Goal: Task Accomplishment & Management: Complete application form

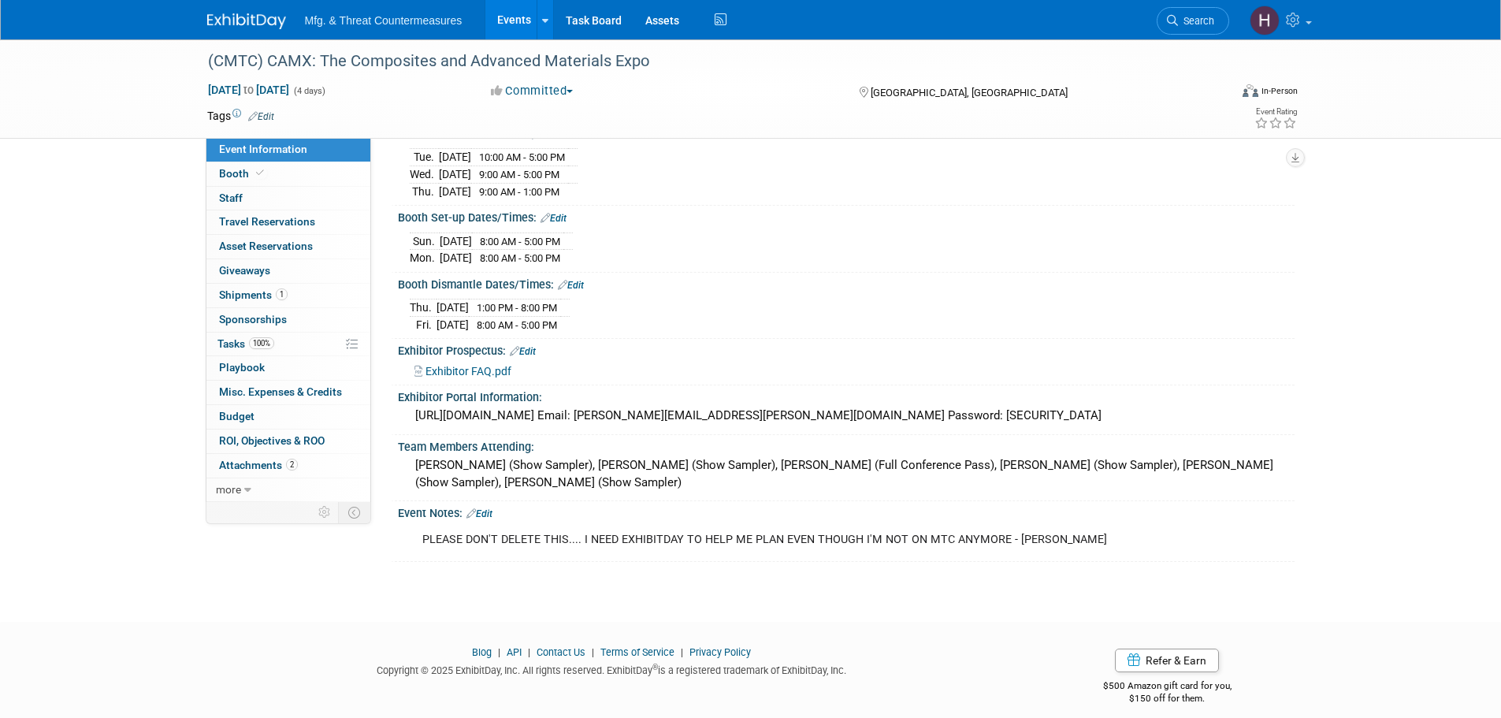
scroll to position [202, 0]
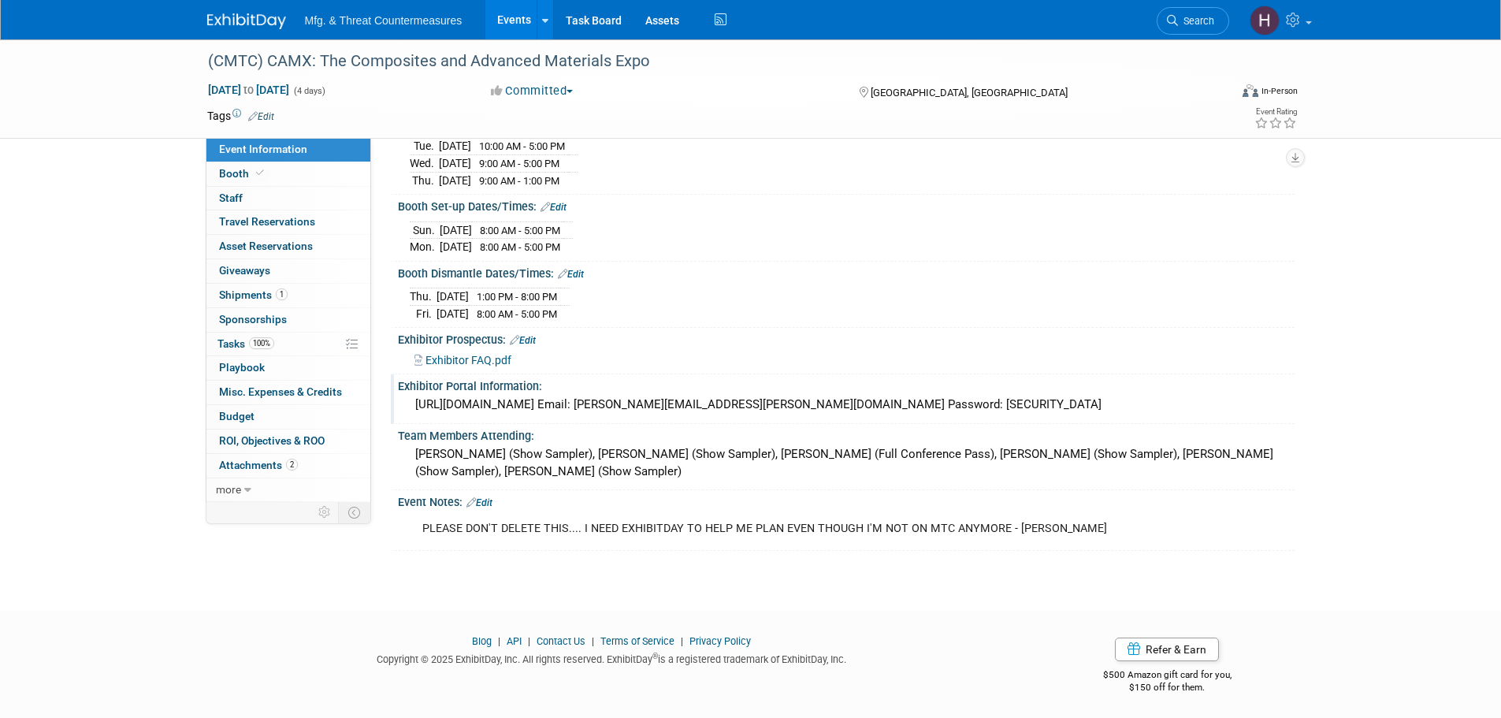
click at [487, 396] on div "[URL][DOMAIN_NAME] Email: [PERSON_NAME][EMAIL_ADDRESS][PERSON_NAME][DOMAIN_NAME…" at bounding box center [846, 405] width 873 height 24
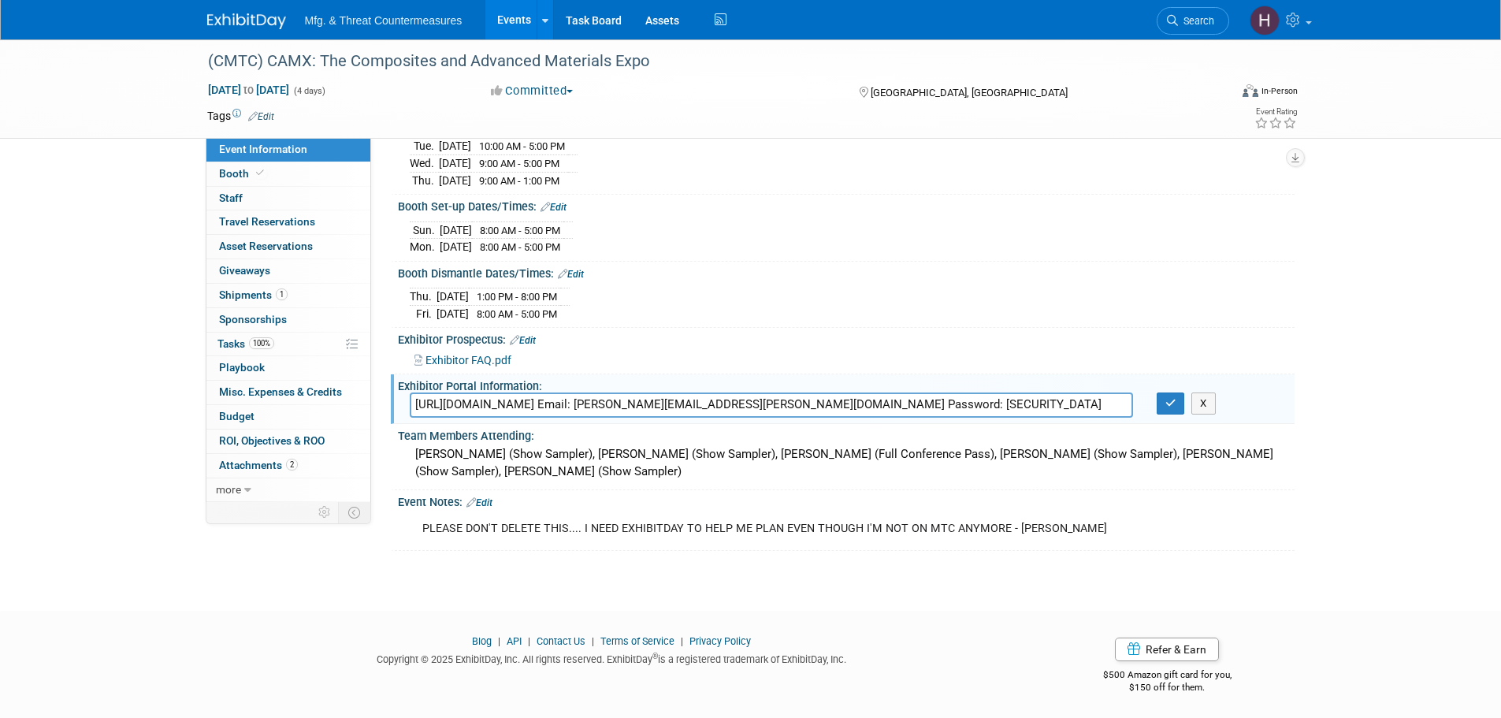
click at [482, 399] on input "[URL][DOMAIN_NAME] Email: [PERSON_NAME][EMAIL_ADDRESS][PERSON_NAME][DOMAIN_NAME…" at bounding box center [772, 405] width 724 height 24
click at [633, 407] on input "[URL][DOMAIN_NAME] Email: [PERSON_NAME][EMAIL_ADDRESS][PERSON_NAME][DOMAIN_NAME…" at bounding box center [772, 405] width 724 height 24
click at [639, 403] on input "[URL][DOMAIN_NAME] Email: [PERSON_NAME][EMAIL_ADDRESS][PERSON_NAME][DOMAIN_NAME…" at bounding box center [772, 405] width 724 height 24
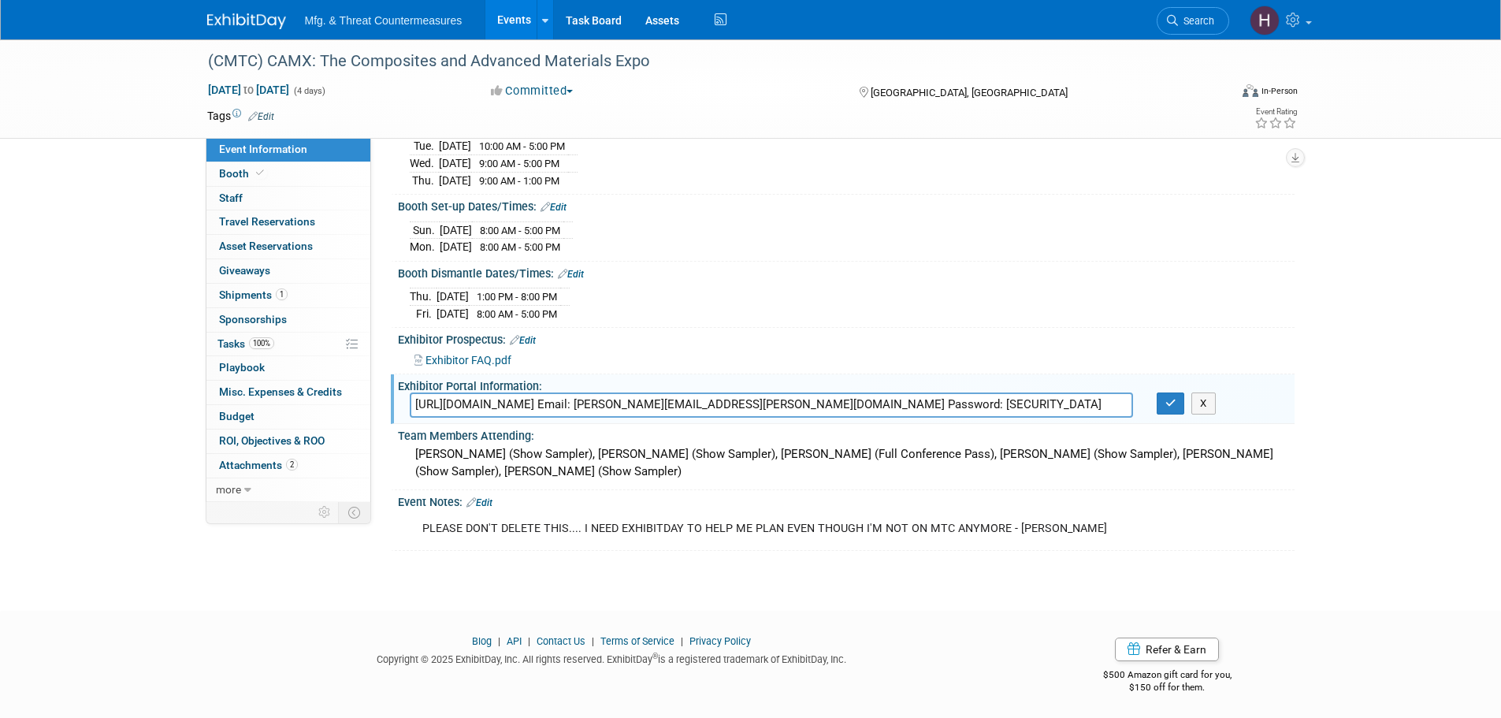
drag, startPoint x: 642, startPoint y: 400, endPoint x: 659, endPoint y: 396, distance: 17.8
click at [642, 399] on input "[URL][DOMAIN_NAME] Email: [PERSON_NAME][EMAIL_ADDRESS][PERSON_NAME][DOMAIN_NAME…" at bounding box center [772, 405] width 724 height 24
click at [668, 395] on input "[URL][DOMAIN_NAME] Email: [PERSON_NAME][EMAIL_ADDRESS][PERSON_NAME][DOMAIN_NAME…" at bounding box center [772, 405] width 724 height 24
drag, startPoint x: 639, startPoint y: 398, endPoint x: 430, endPoint y: 395, distance: 208.9
click at [384, 392] on div "Event Information Event Info Booth Booth 0 Staff 0 Staff 0 Travel Reservations …" at bounding box center [750, 194] width 1111 height 713
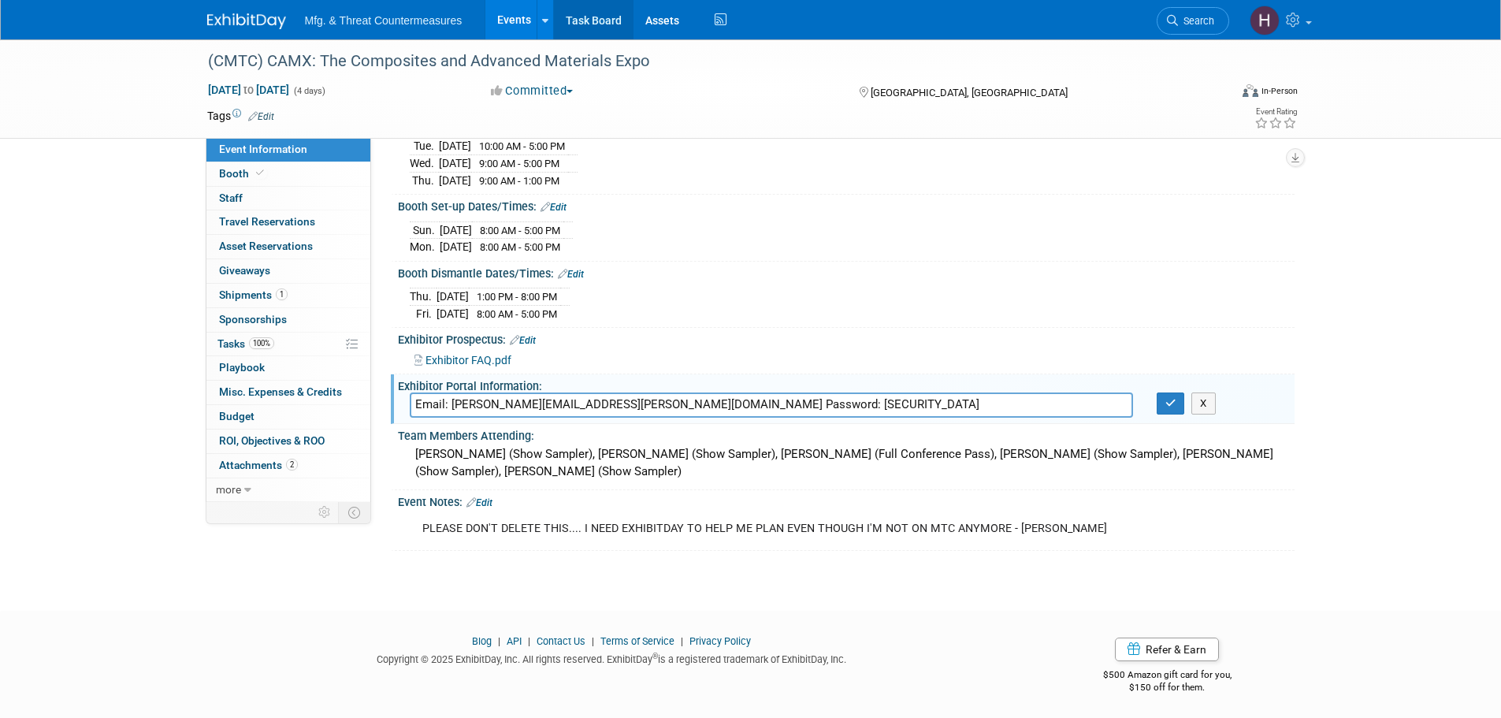
type input "Email: [PERSON_NAME][EMAIL_ADDRESS][PERSON_NAME][DOMAIN_NAME] Password: [SECURI…"
click at [1159, 403] on button "button" at bounding box center [1171, 404] width 28 height 22
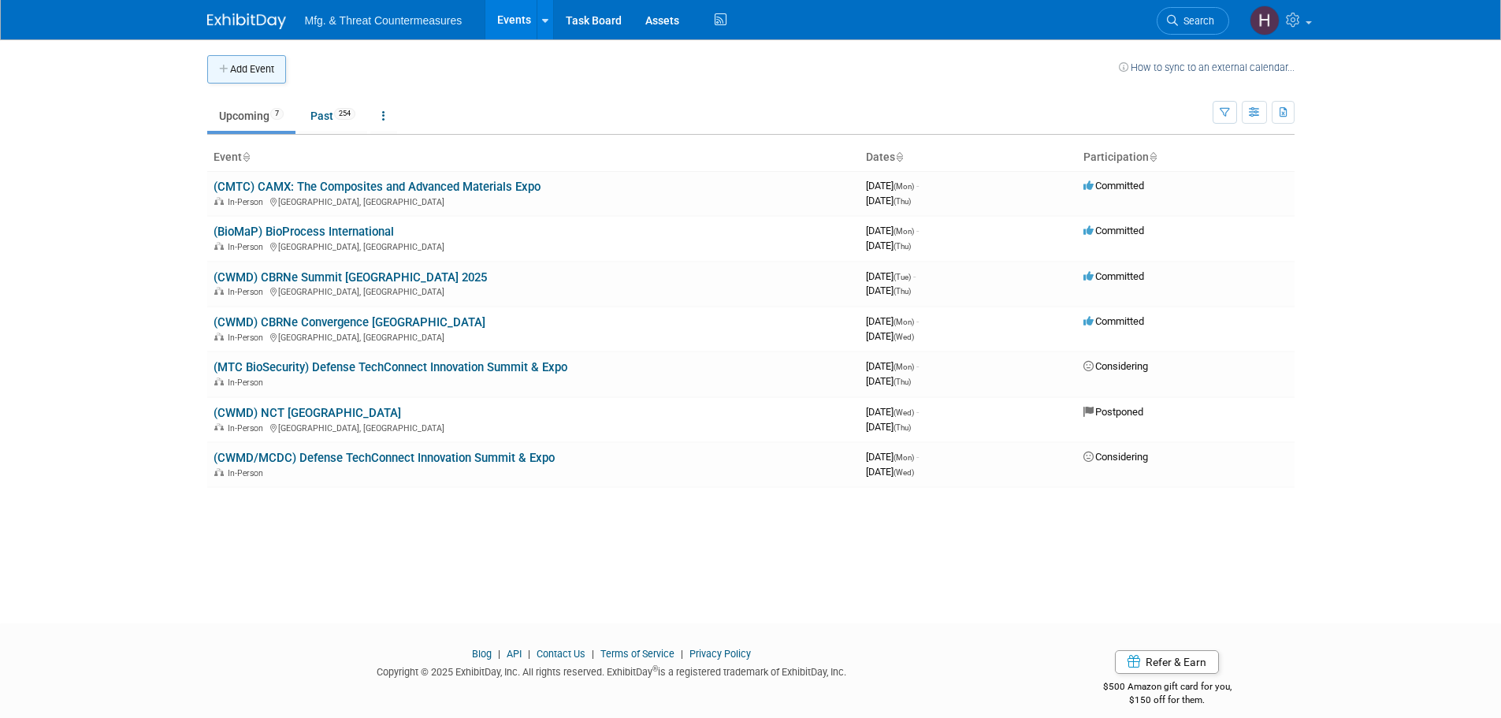
click at [255, 69] on button "Add Event" at bounding box center [246, 69] width 79 height 28
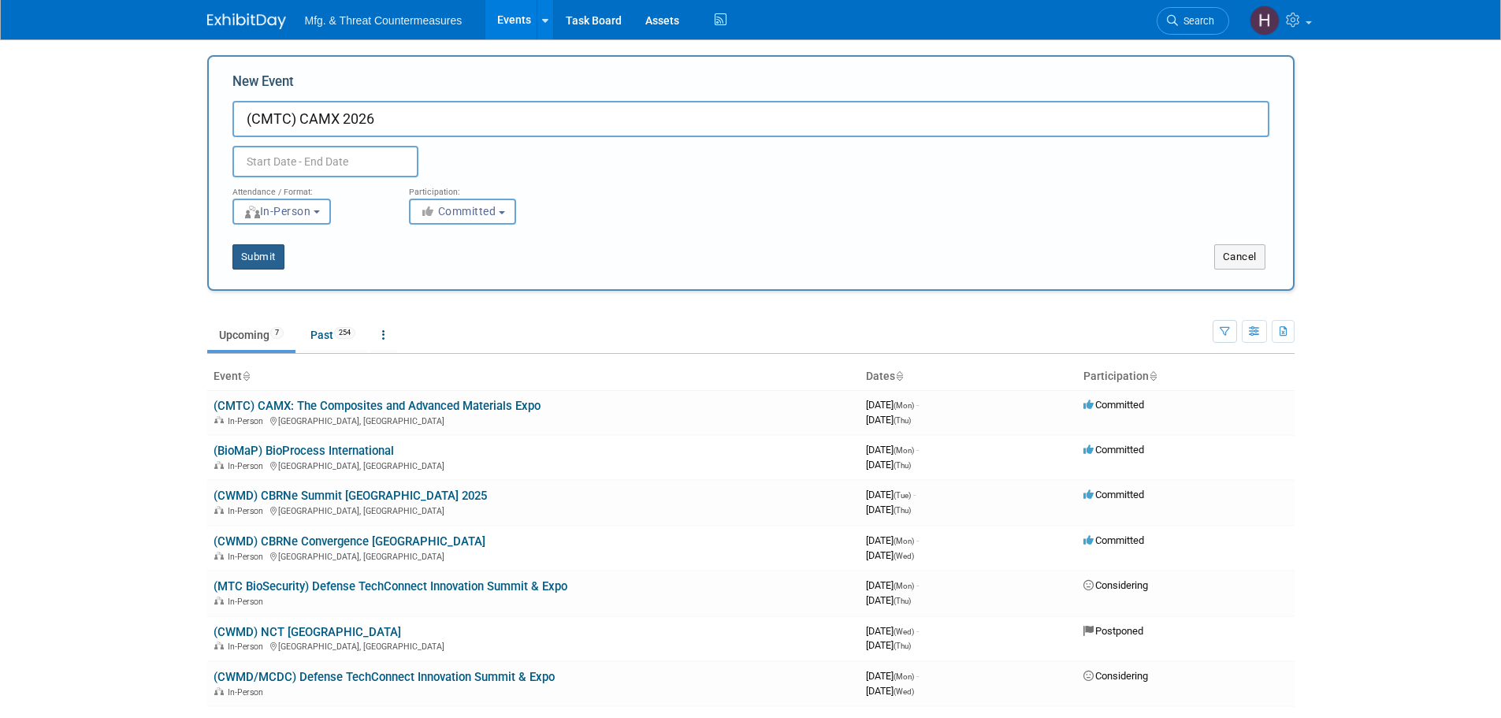
type input "(CMTC) CAMX 2026"
click at [273, 265] on button "Submit" at bounding box center [259, 256] width 52 height 25
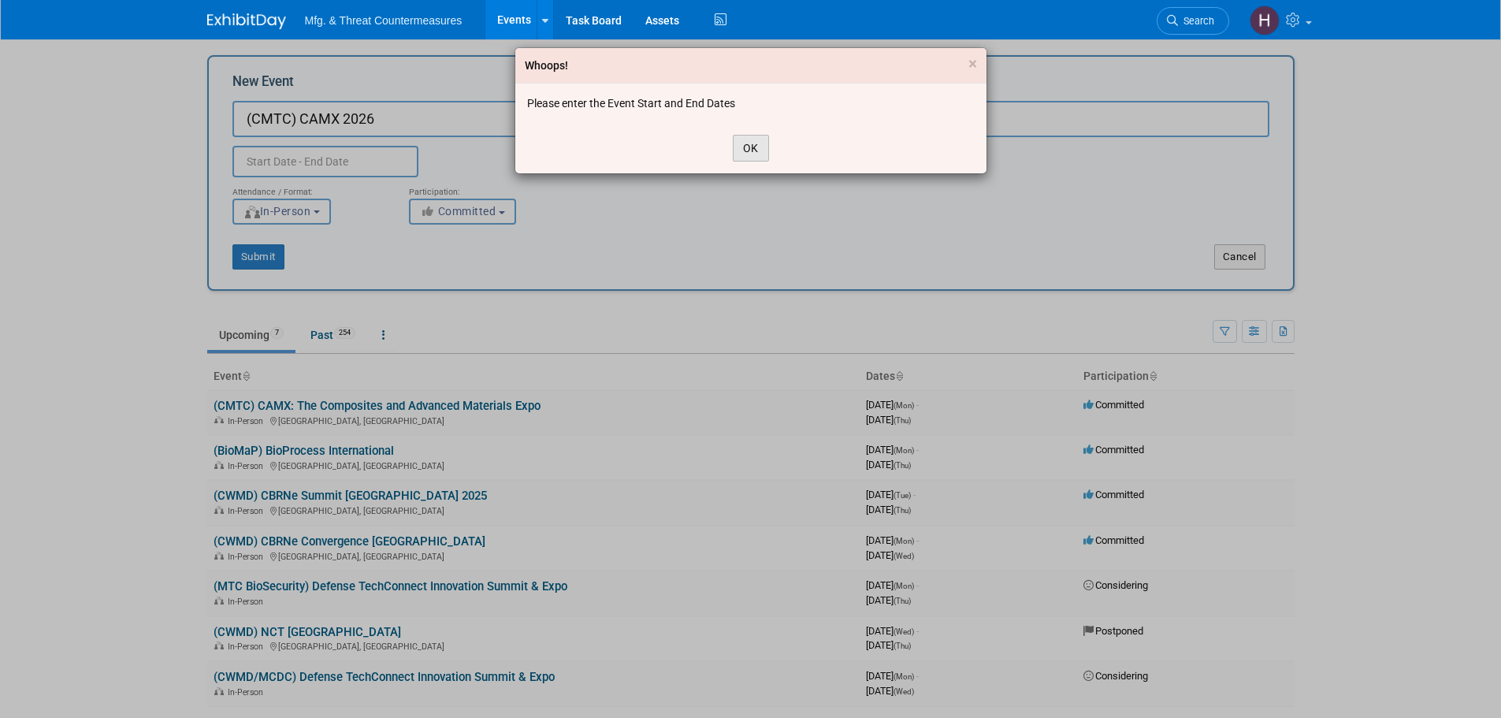
click at [758, 149] on button "OK" at bounding box center [751, 148] width 36 height 27
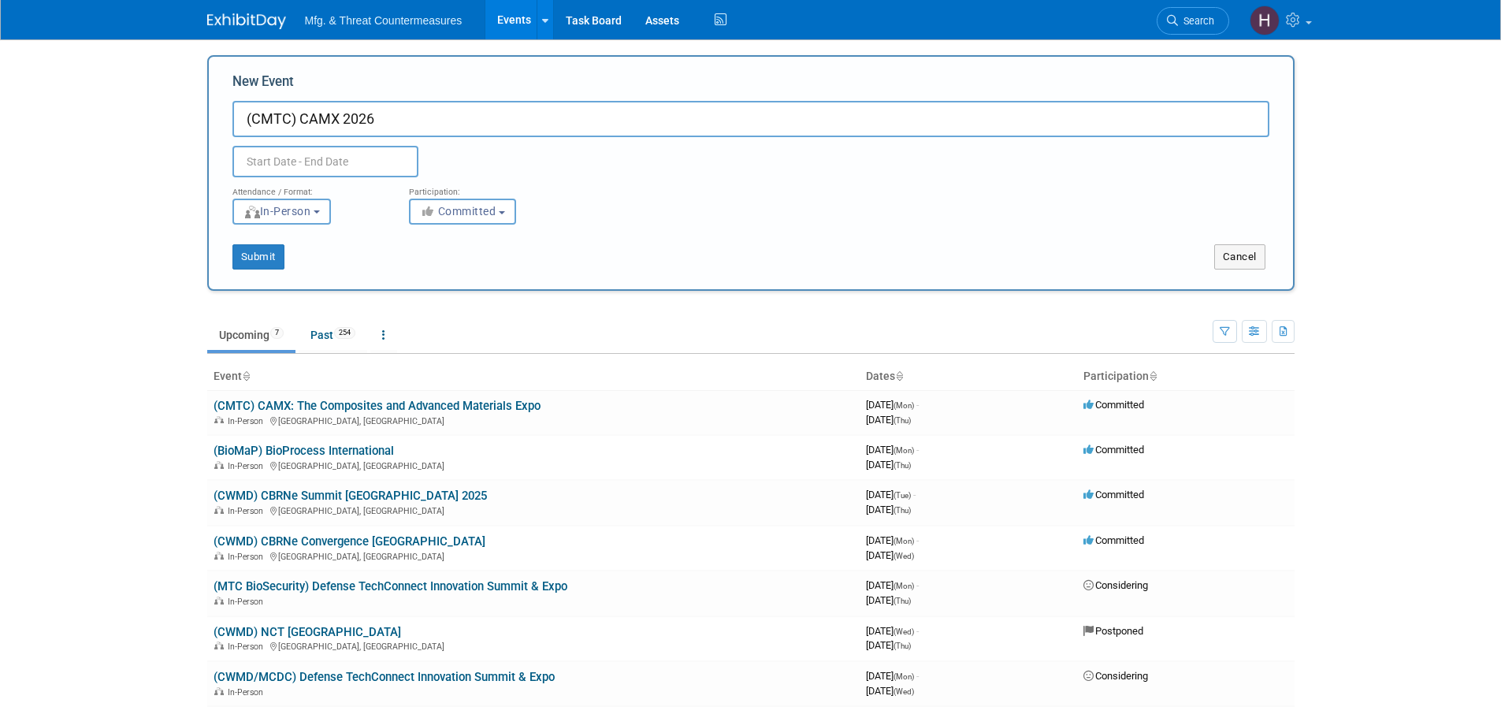
click at [350, 162] on input "text" at bounding box center [326, 162] width 186 height 32
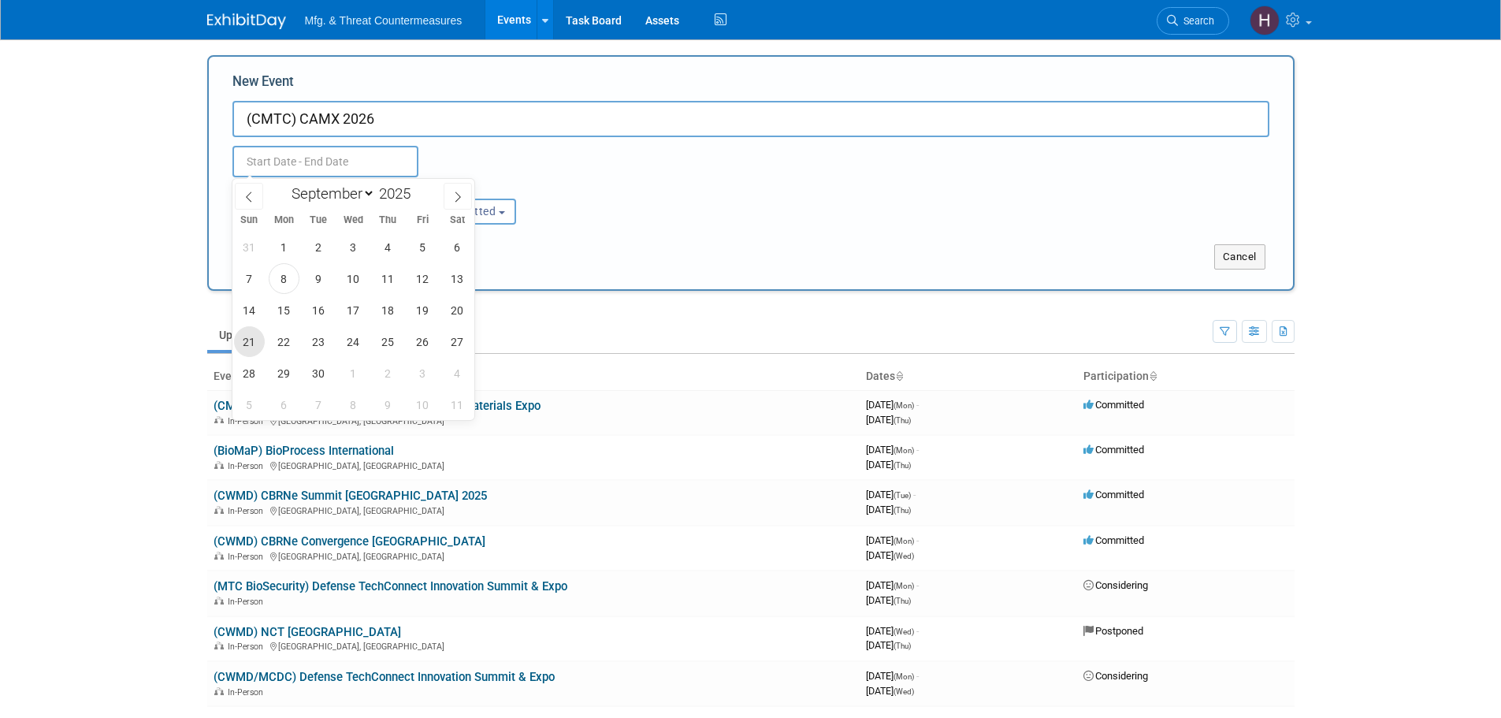
click at [247, 348] on span "21" at bounding box center [249, 341] width 31 height 31
click at [357, 348] on span "24" at bounding box center [353, 341] width 31 height 31
type input "Sep 21, 2025 to Sep 24, 2025"
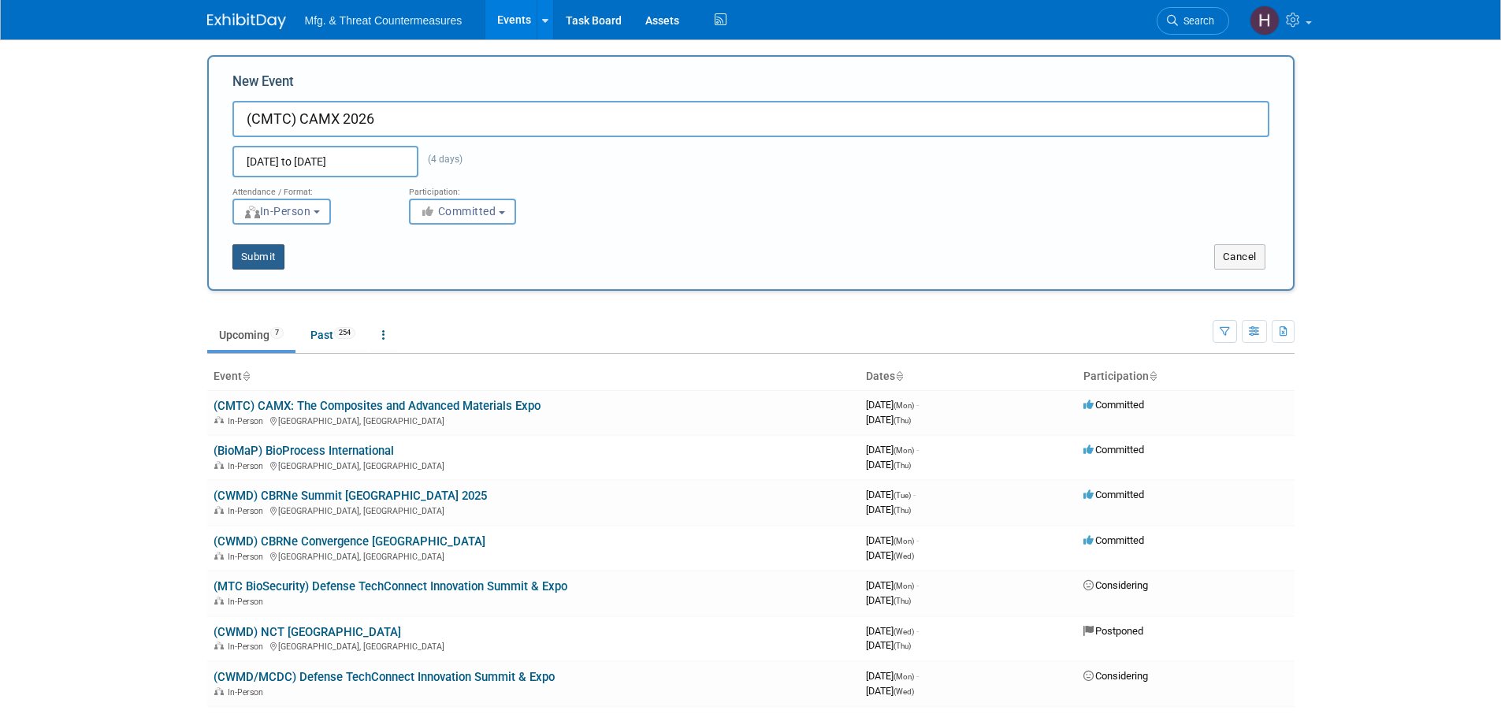
click at [266, 258] on button "Submit" at bounding box center [259, 256] width 52 height 25
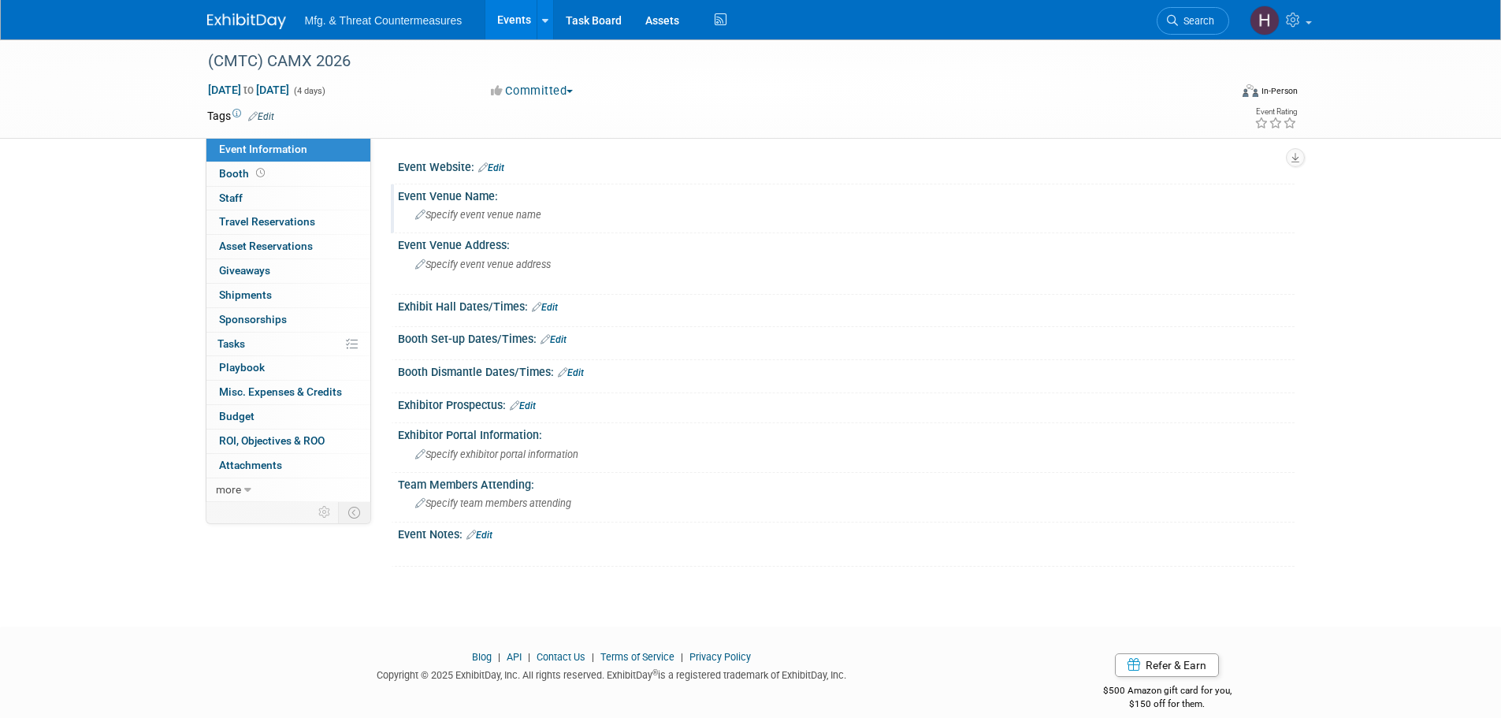
click at [476, 199] on div "Event Venue Name:" at bounding box center [846, 194] width 897 height 20
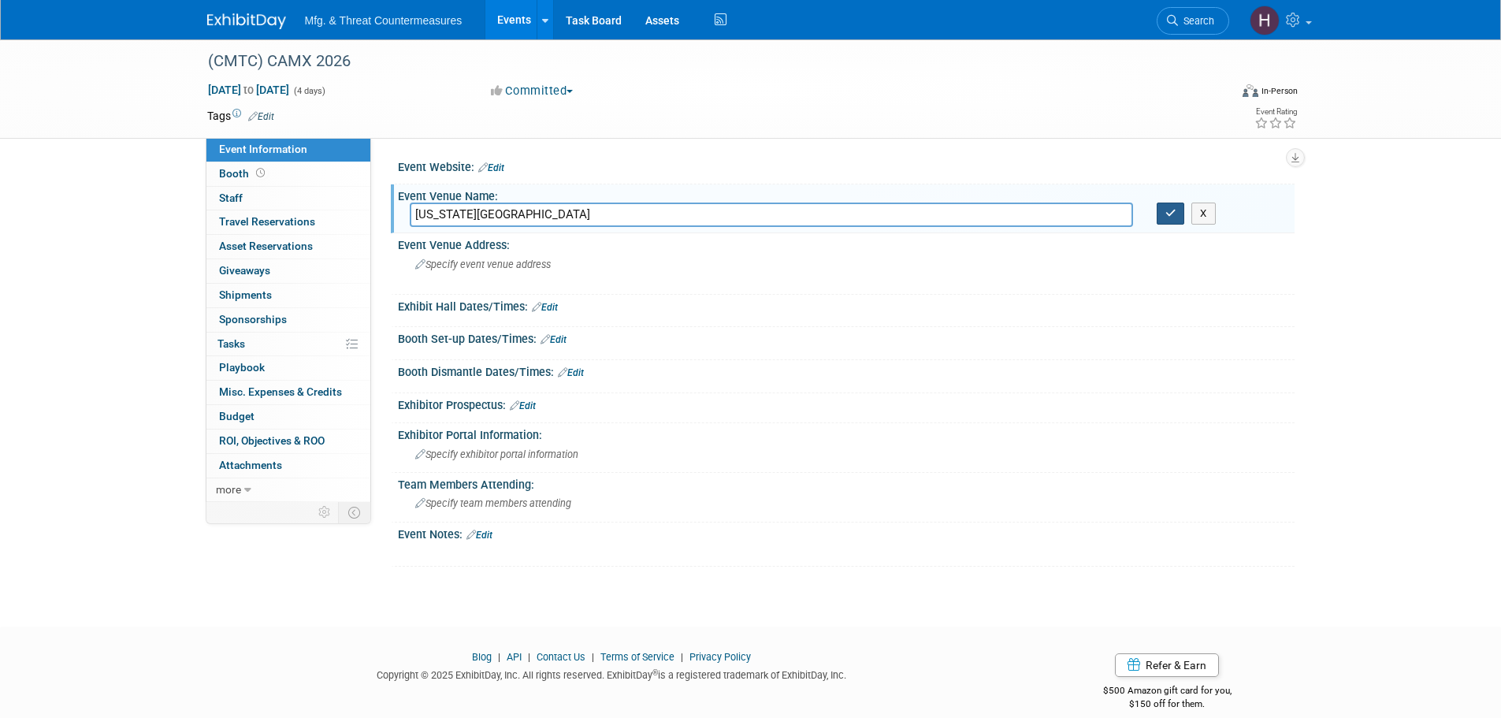
type input "Georgia World Congress Center"
click at [1171, 214] on icon "button" at bounding box center [1171, 213] width 11 height 10
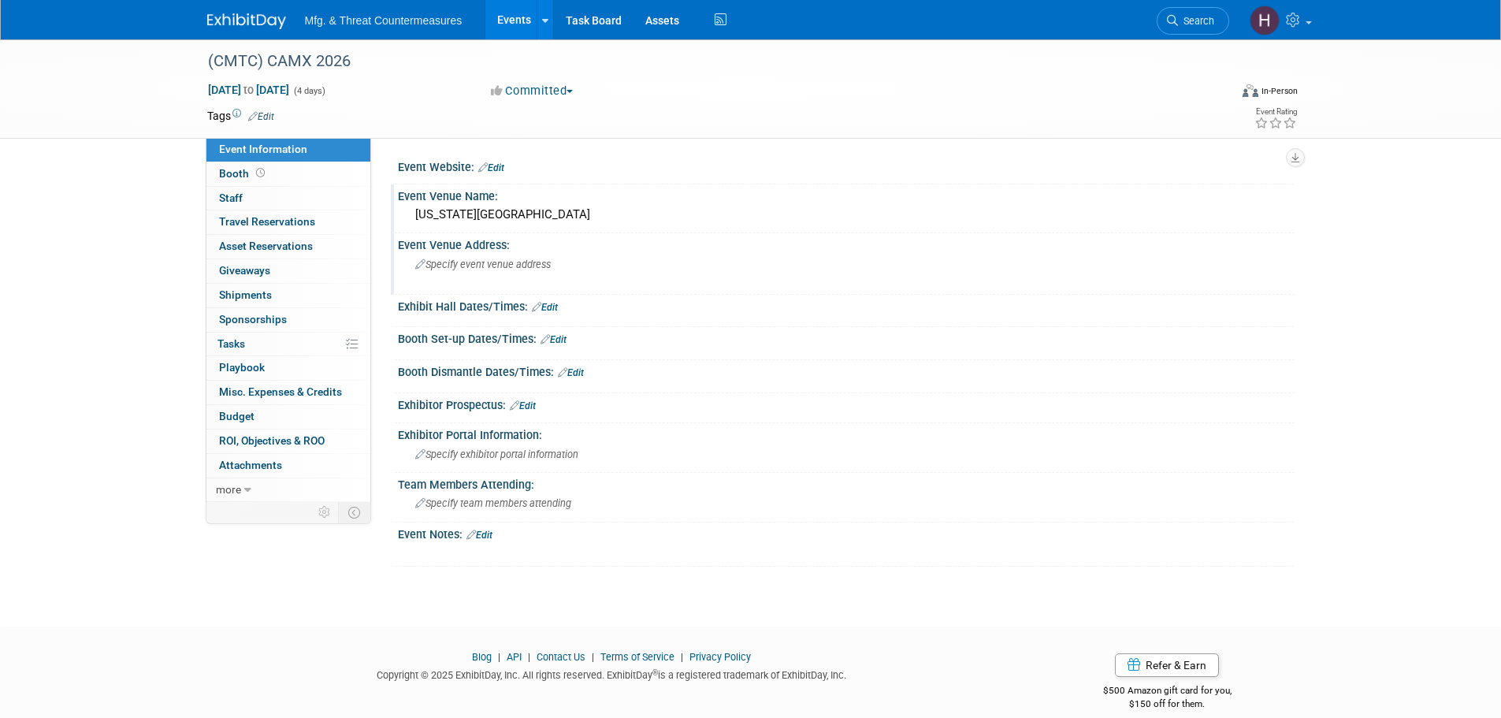
click at [486, 259] on span "Specify event venue address" at bounding box center [483, 265] width 136 height 12
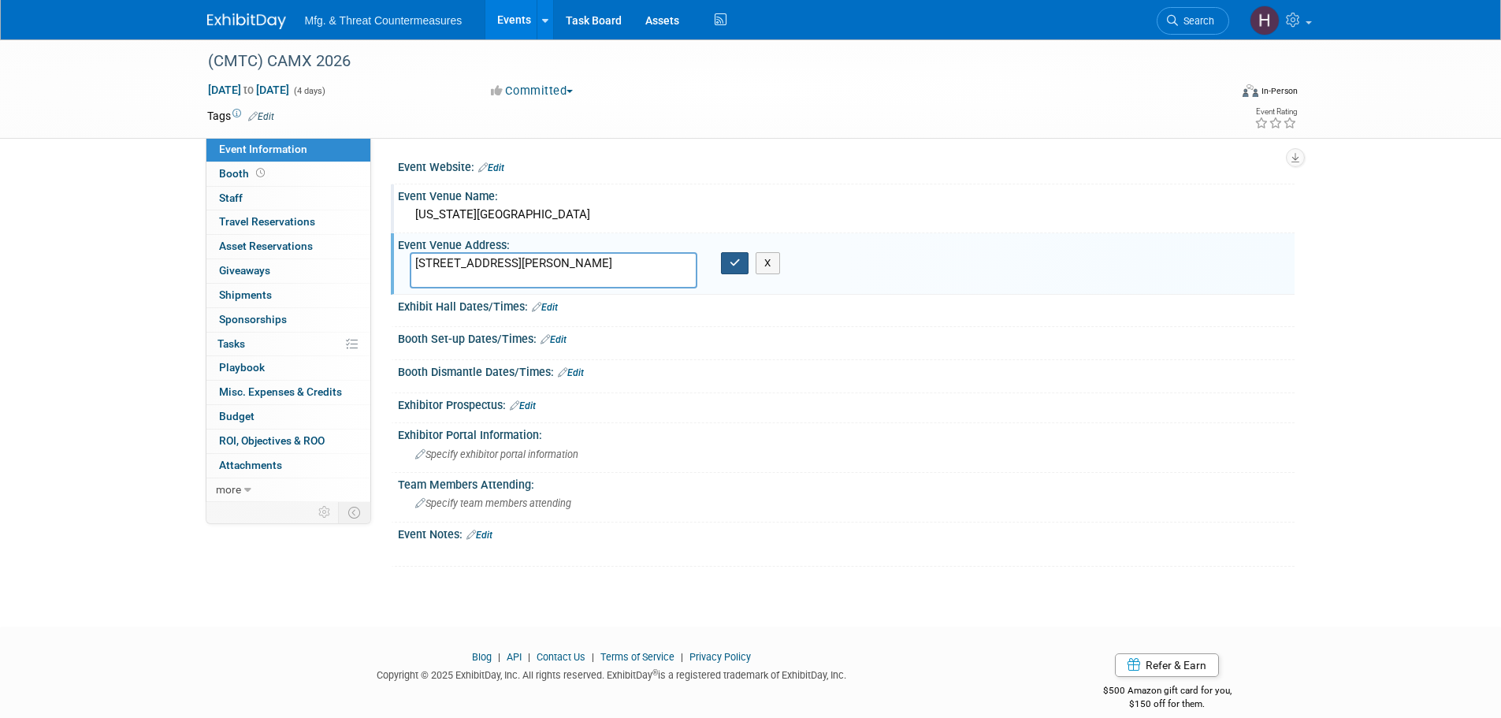
type textarea "285 Andrew Young International Blvd NW, Atlanta, GA 30313"
click at [731, 264] on icon "button" at bounding box center [735, 263] width 11 height 10
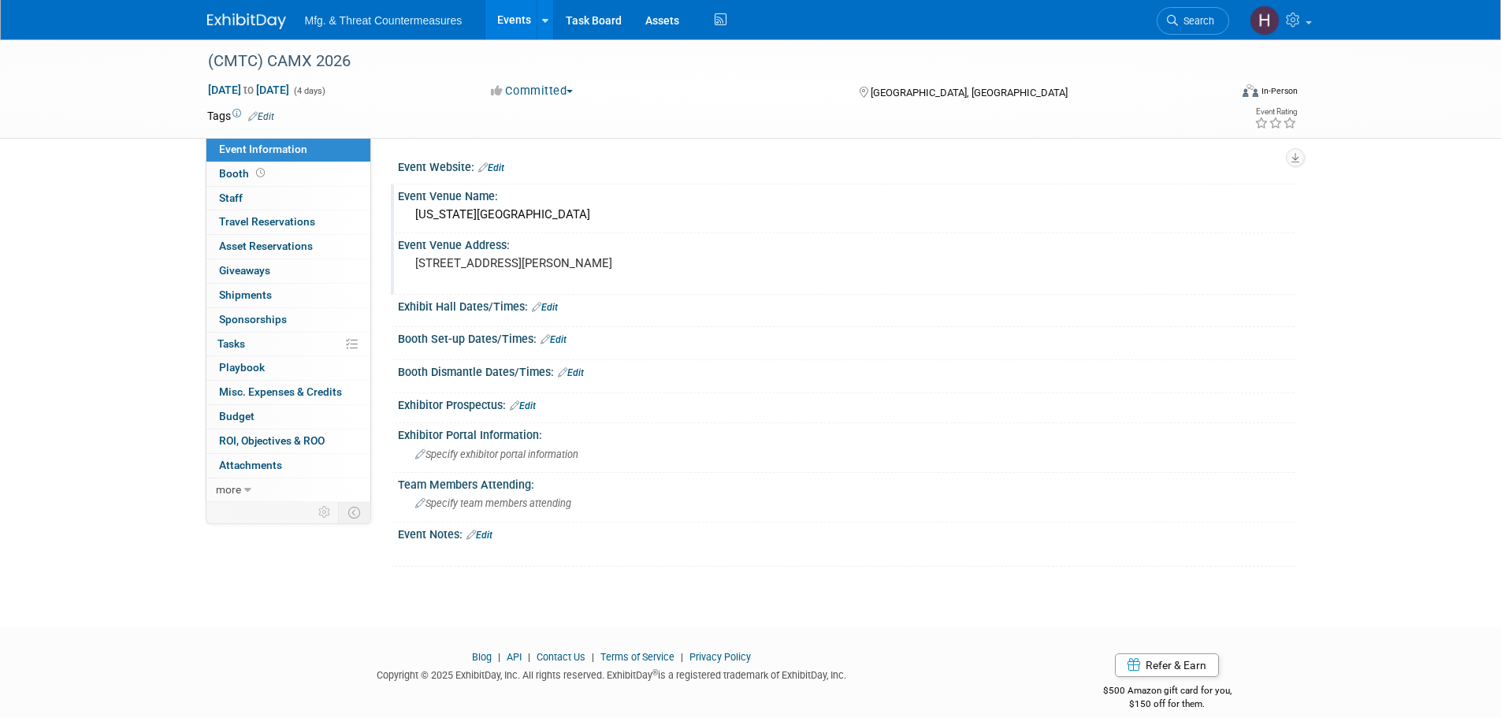
click at [493, 174] on div at bounding box center [846, 176] width 873 height 4
drag, startPoint x: 495, startPoint y: 170, endPoint x: 488, endPoint y: 177, distance: 9.5
click at [497, 170] on link "Edit" at bounding box center [491, 167] width 26 height 11
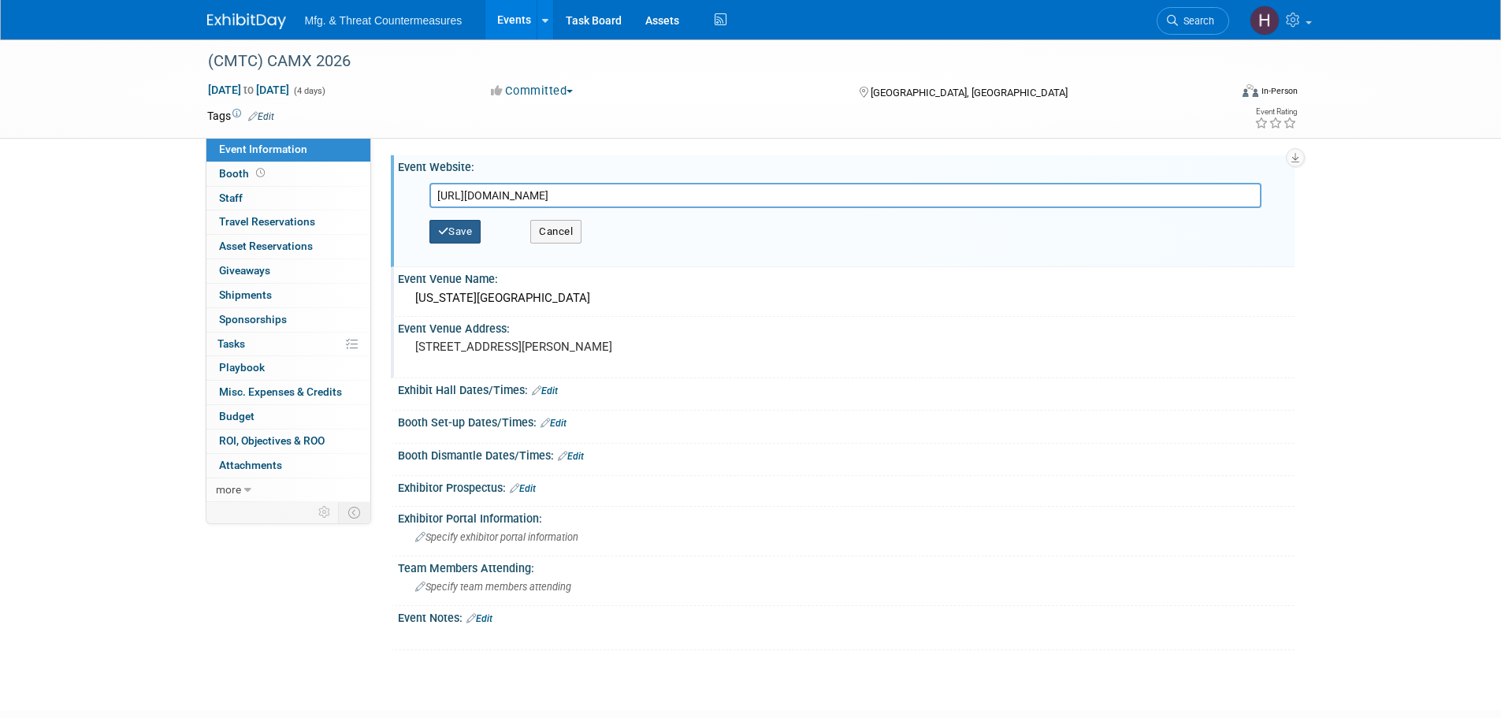
type input "[URL][DOMAIN_NAME]"
click at [471, 224] on button "Save" at bounding box center [456, 232] width 52 height 24
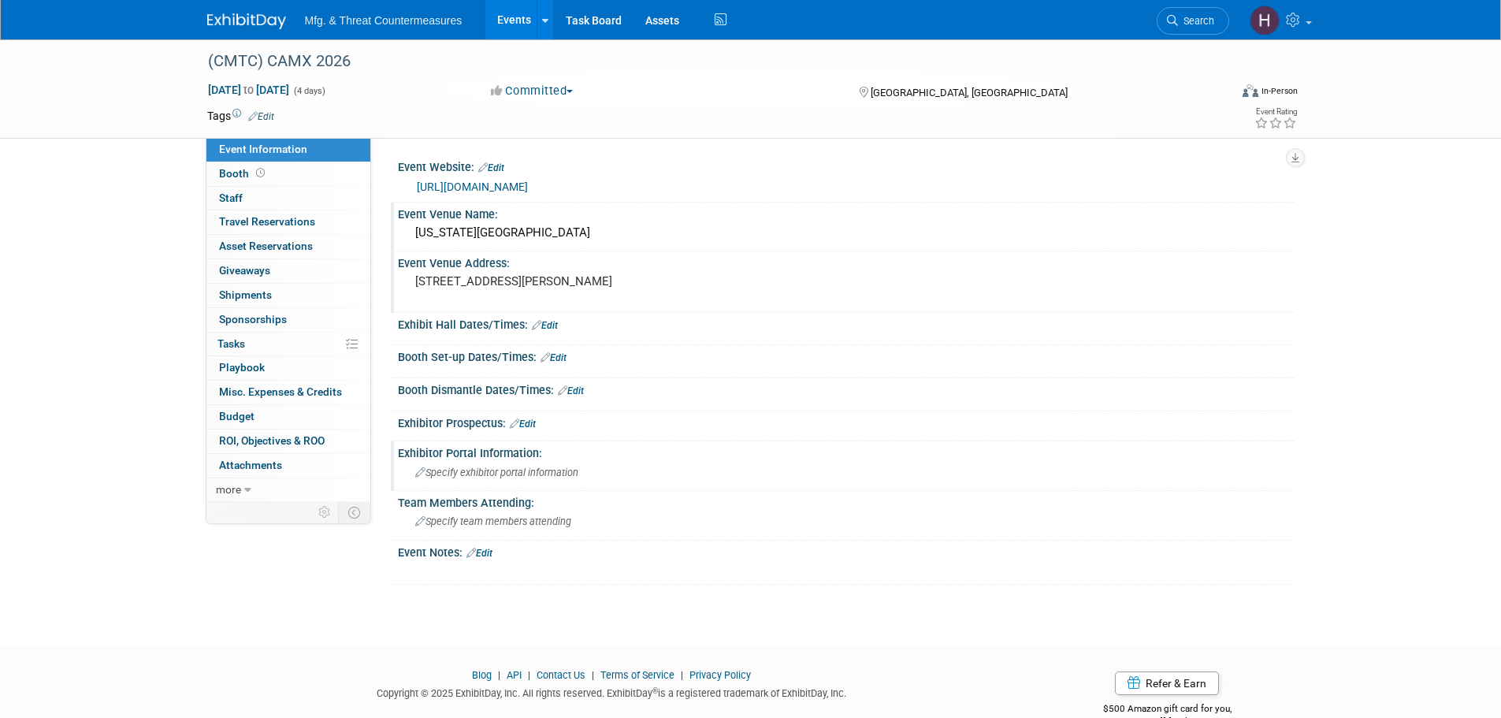
click at [486, 469] on span "Specify exhibitor portal information" at bounding box center [496, 473] width 163 height 12
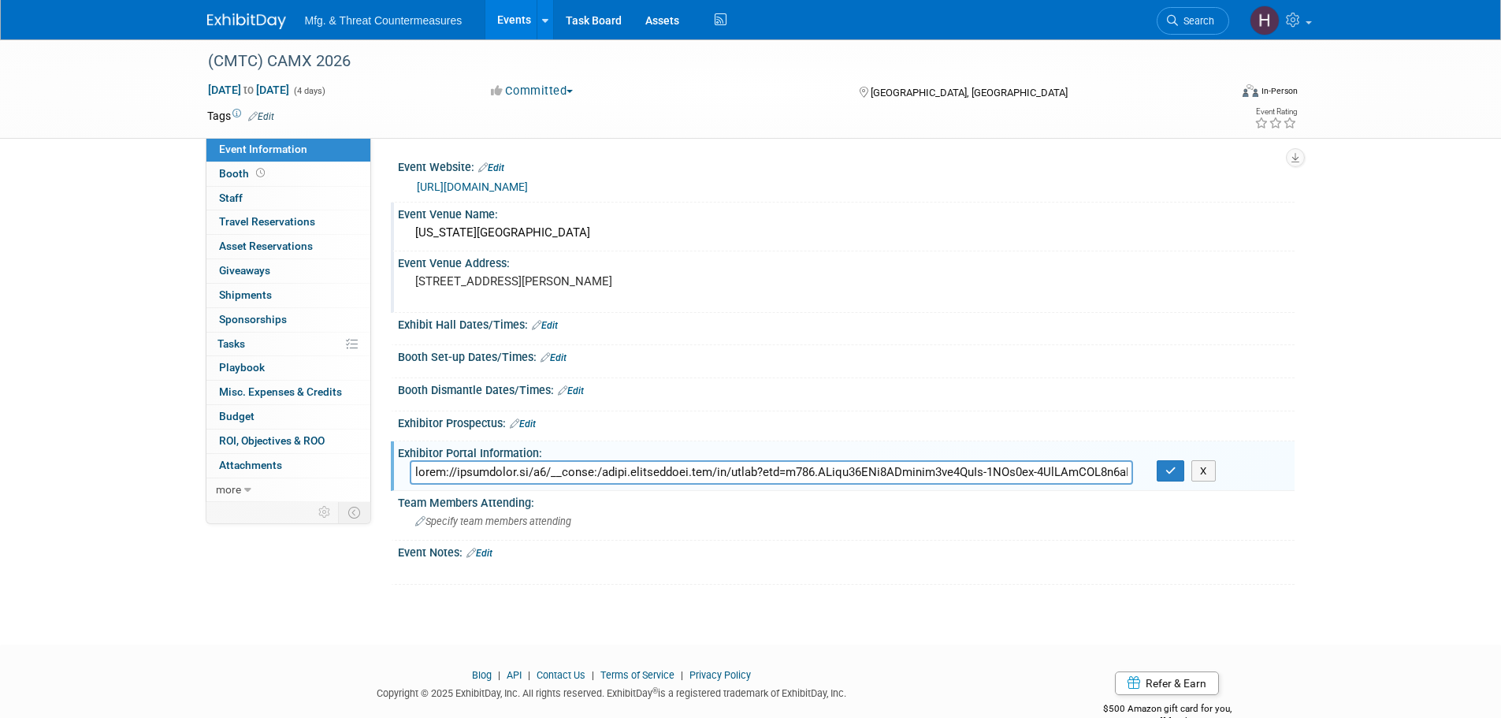
drag, startPoint x: 960, startPoint y: 459, endPoint x: 149, endPoint y: 493, distance: 811.8
click at [151, 493] on div "(CMTC) CAMX 2026 Sep 21, 2025 to Sep 24, 2025 (4 days) Sep 21, 2025 to Sep 24, …" at bounding box center [750, 327] width 1501 height 577
type input "$"
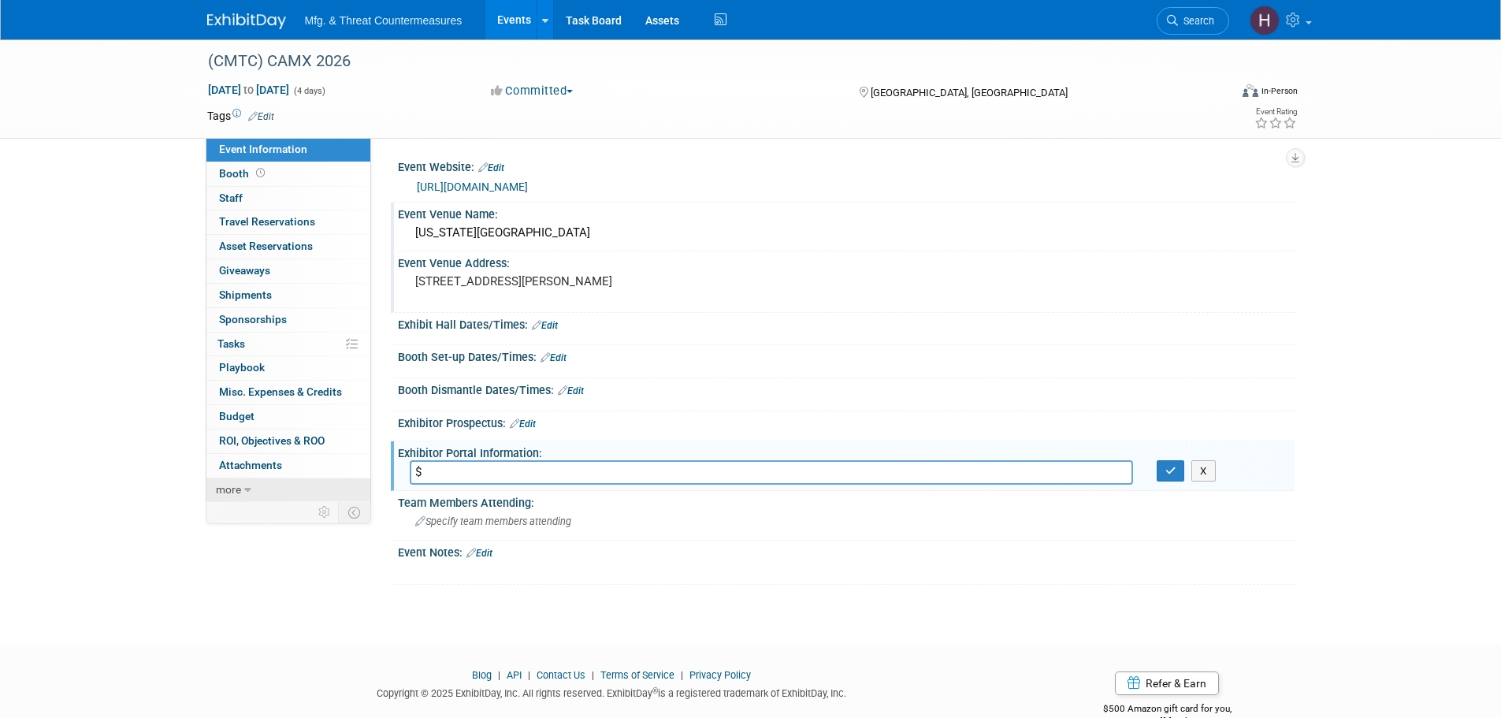
drag, startPoint x: 361, startPoint y: 478, endPoint x: 337, endPoint y: 482, distance: 24.1
click at [356, 478] on div "Event Information Event Info Booth Booth 0 Staff 0 Staff 0 Travel Reservations …" at bounding box center [750, 311] width 1111 height 545
click at [422, 479] on input "text" at bounding box center [772, 472] width 724 height 24
paste input "https://CAMX2026.exh.mapyourshow.com"
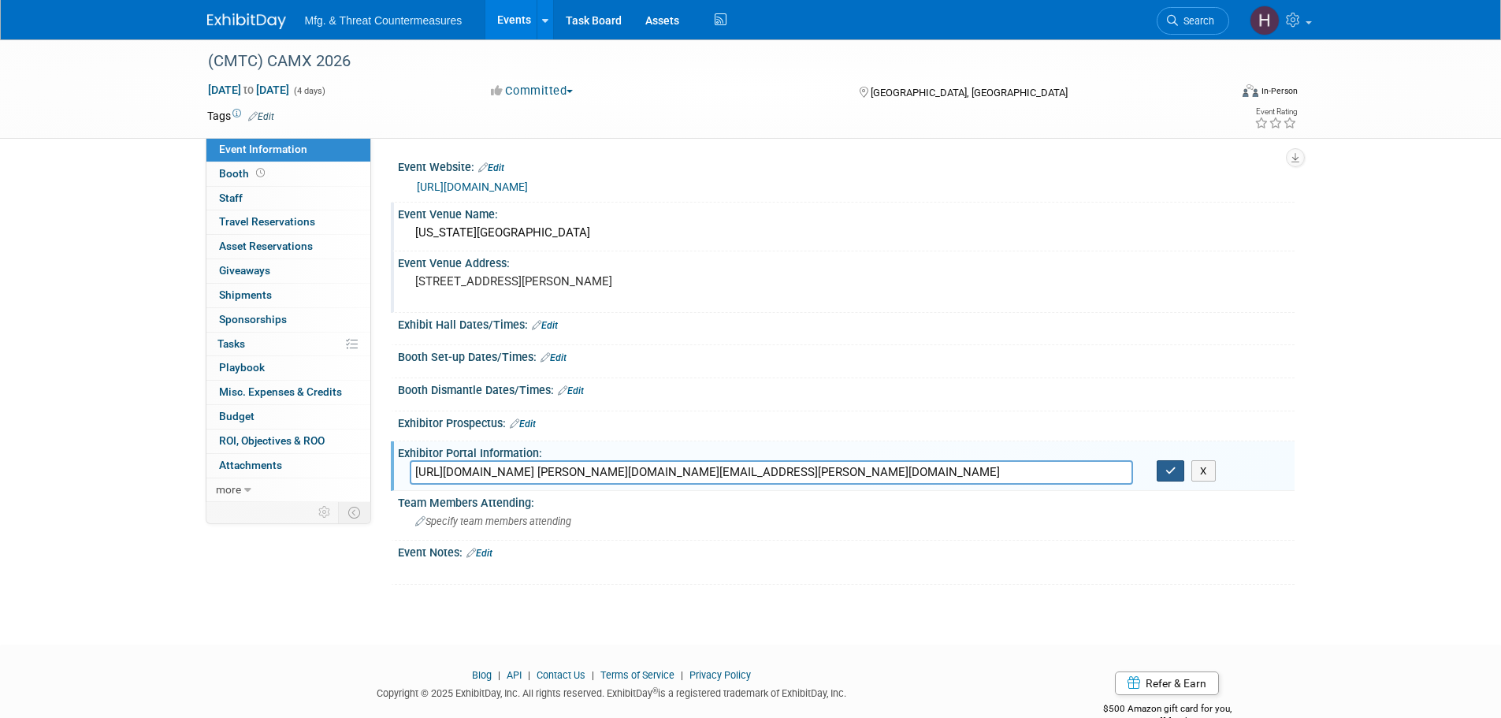
type input "https://CAMX2026.exh.mapyourshow.com ryan.frankart@ati.org"
click at [1168, 471] on icon "button" at bounding box center [1171, 471] width 11 height 10
